Goal: Information Seeking & Learning: Understand process/instructions

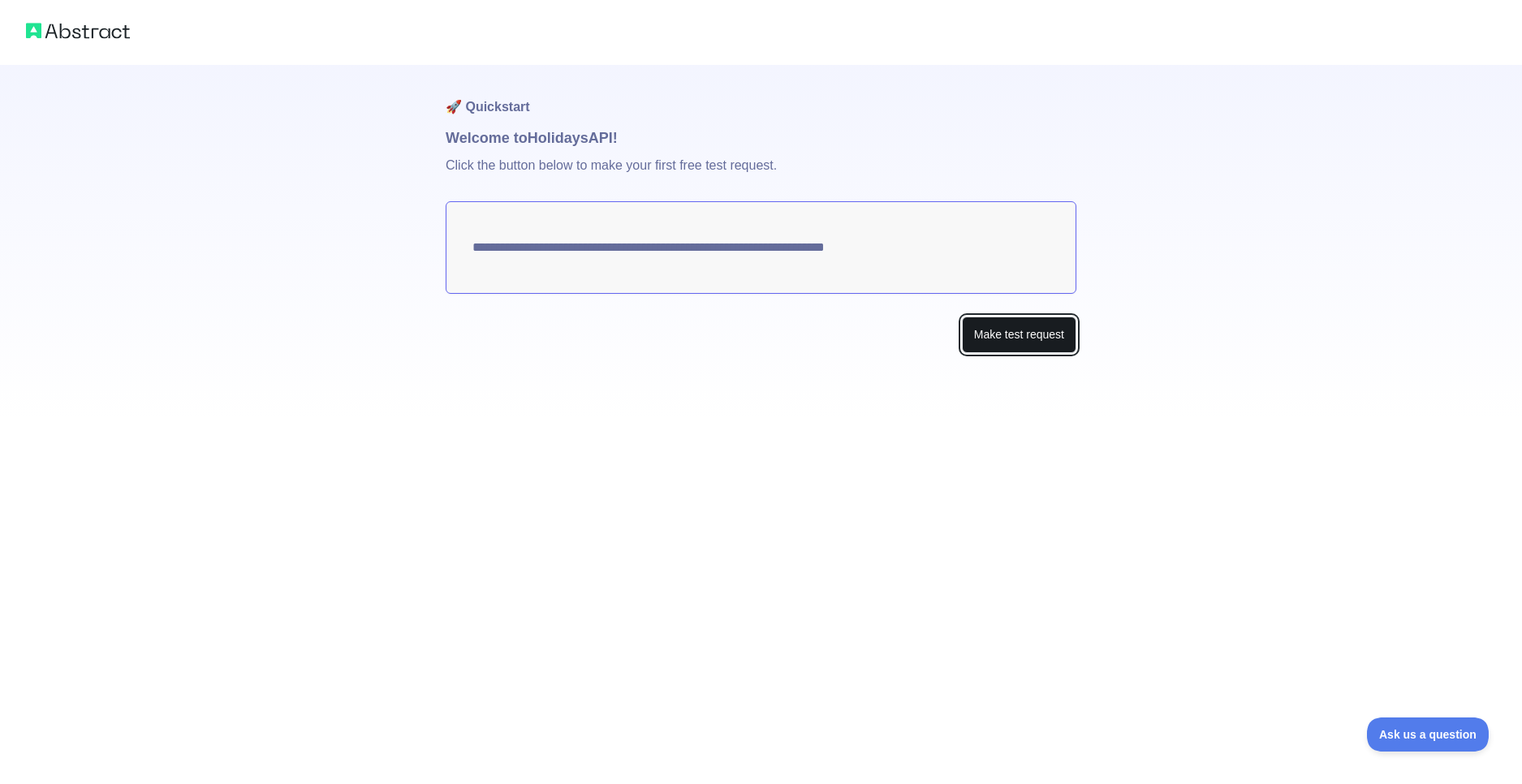
click at [1014, 336] on button "Make test request" at bounding box center [1019, 334] width 114 height 36
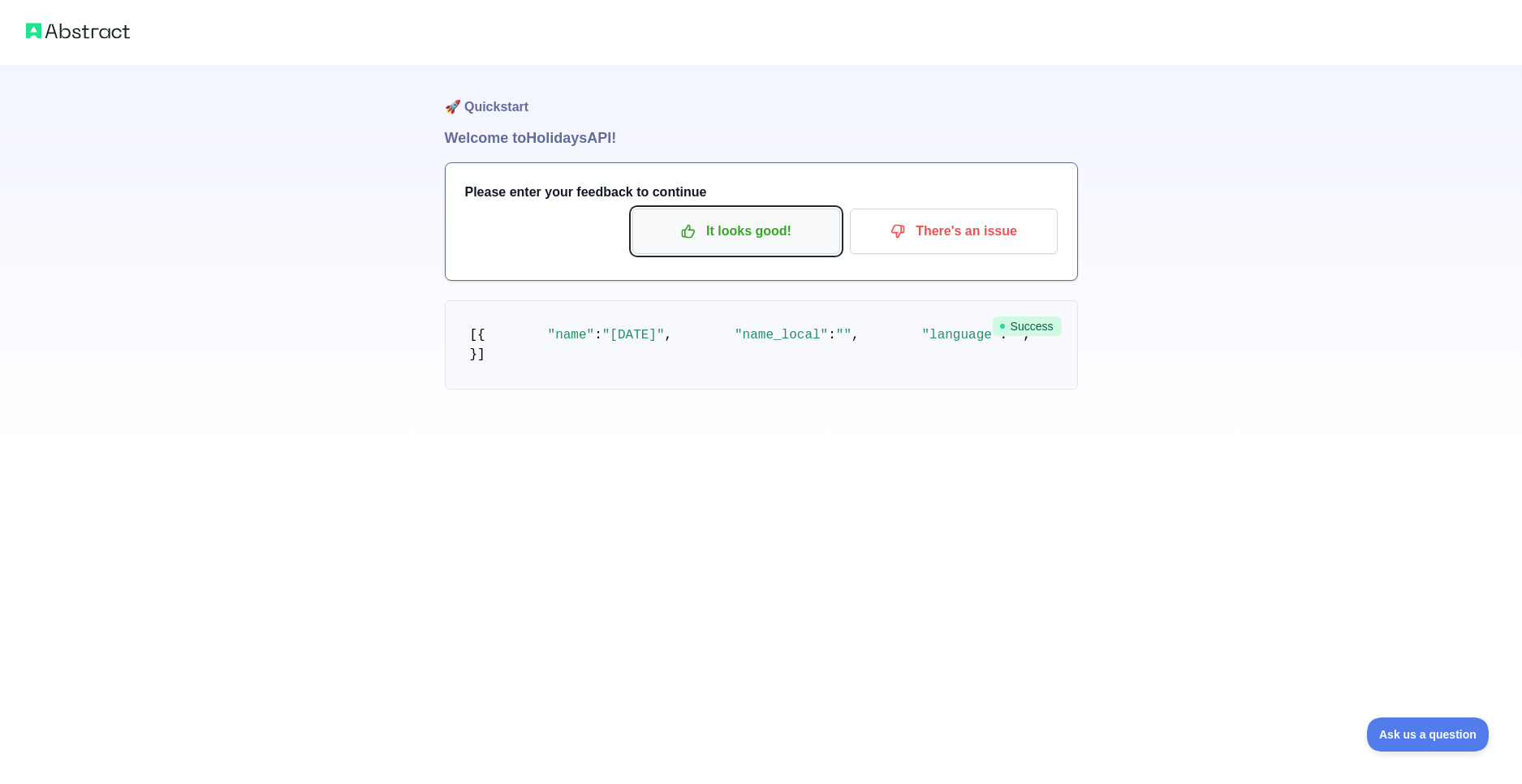
click at [744, 238] on p "It looks good!" at bounding box center [736, 231] width 183 height 28
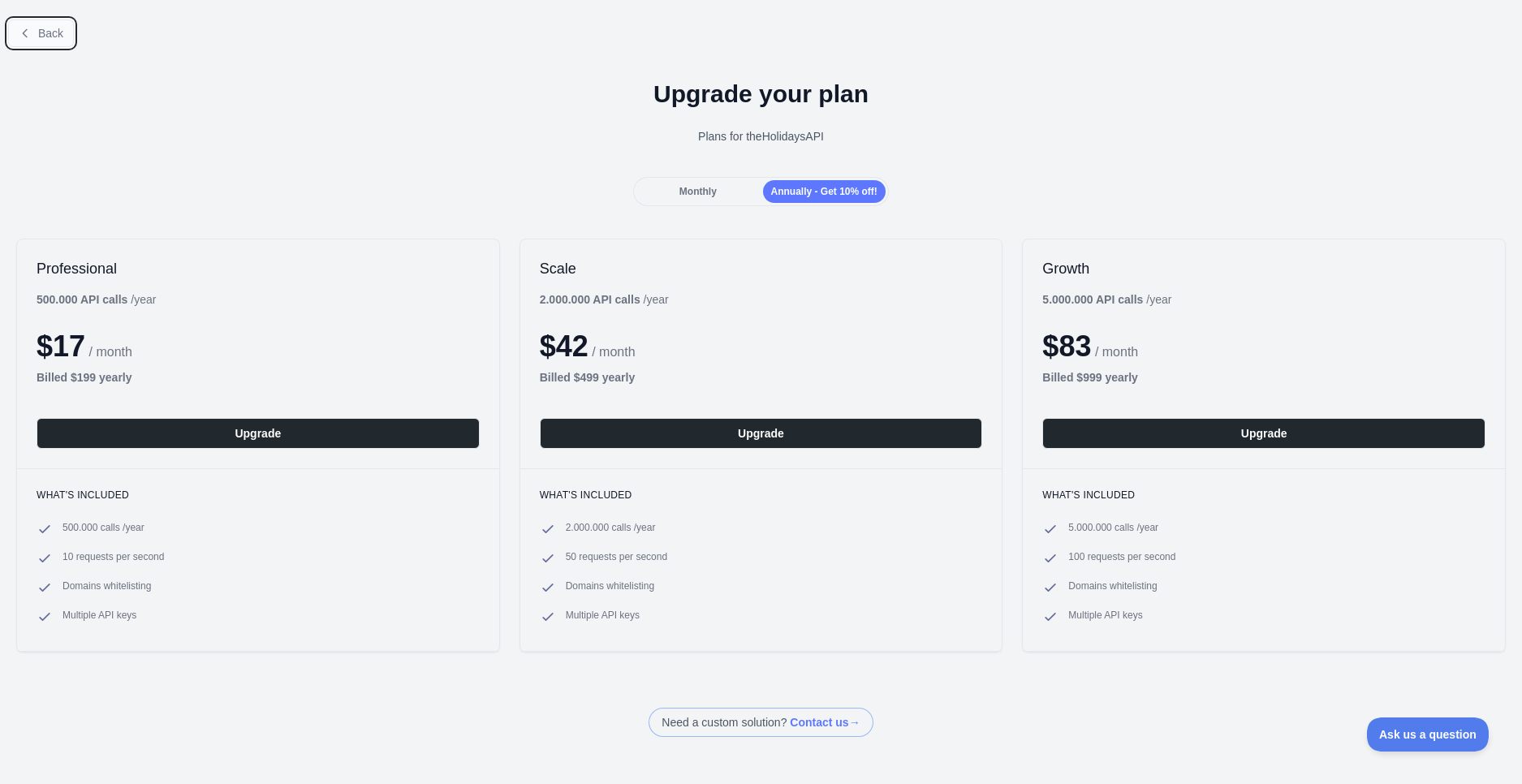
click at [66, 40] on button "Back" at bounding box center [41, 33] width 66 height 28
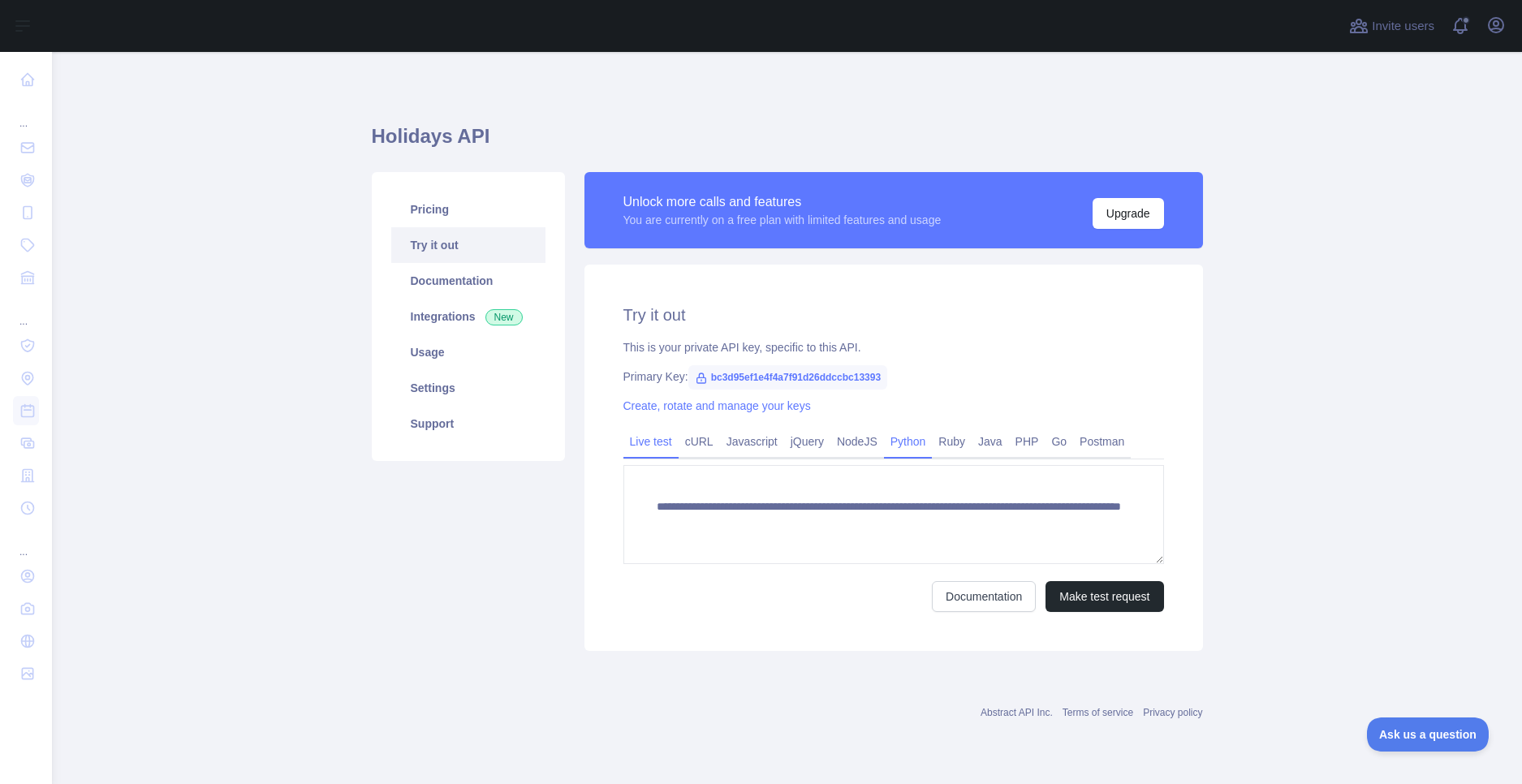
click at [900, 454] on link "Python" at bounding box center [908, 441] width 49 height 26
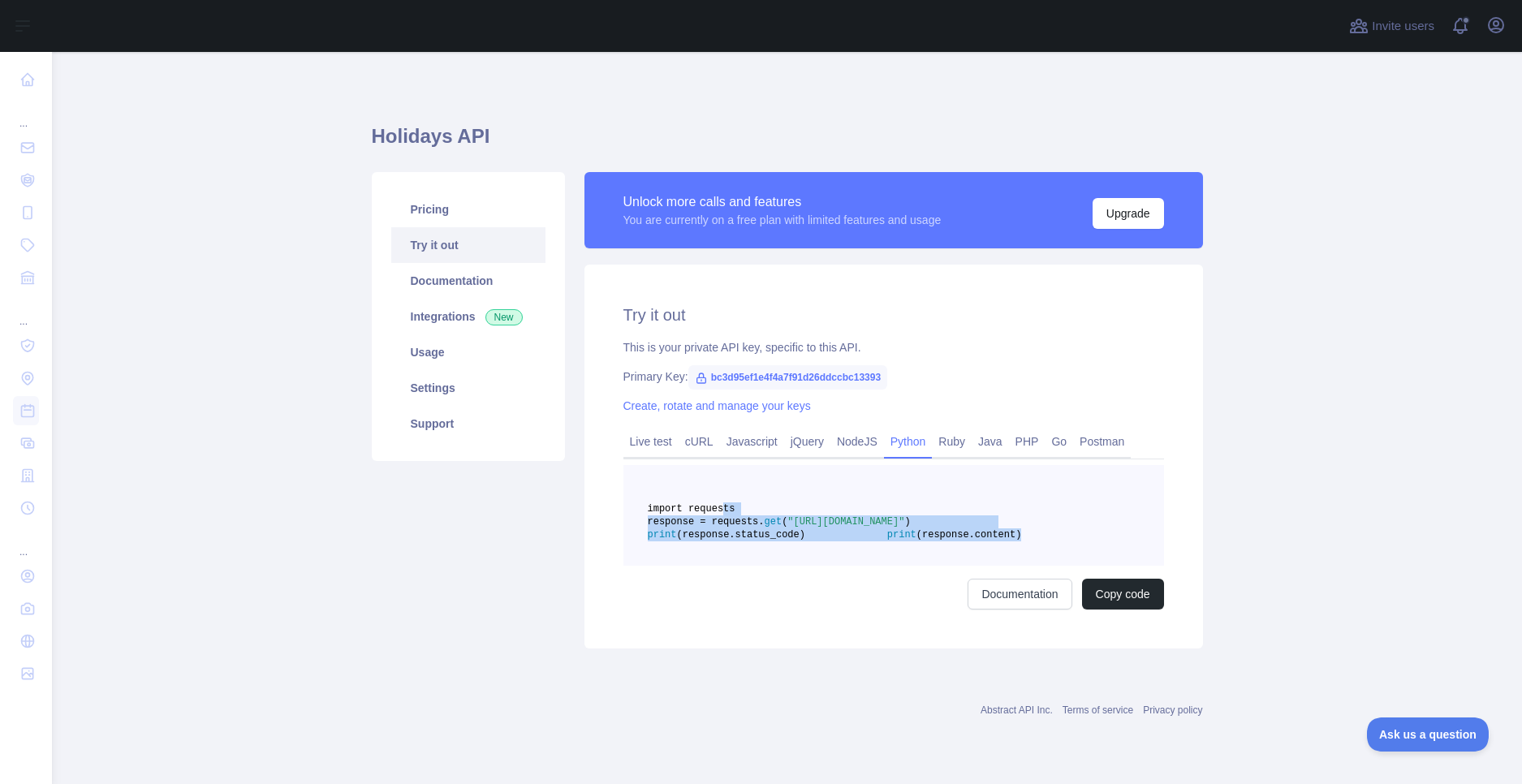
drag, startPoint x: 713, startPoint y: 510, endPoint x: 873, endPoint y: 595, distance: 181.2
click at [873, 565] on pre "import requests response = requests. get ( "[URL][DOMAIN_NAME]" ) print (respon…" at bounding box center [894, 516] width 540 height 101
click at [1106, 609] on button "Copy code" at bounding box center [1122, 594] width 82 height 31
